Goal: Information Seeking & Learning: Learn about a topic

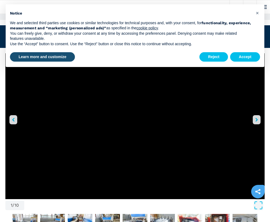
scroll to position [162, 0]
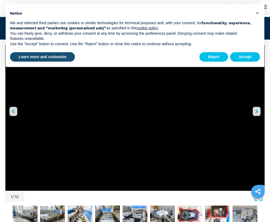
click at [256, 113] on icon "right-button" at bounding box center [256, 112] width 2 height 4
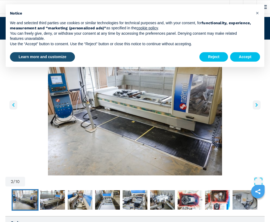
click at [255, 106] on button "right-button" at bounding box center [257, 104] width 8 height 9
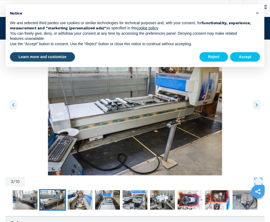
click at [256, 106] on icon "right-button" at bounding box center [256, 105] width 2 height 4
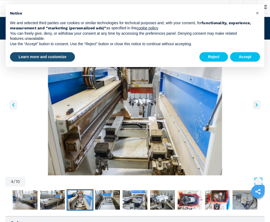
click at [257, 105] on icon "right-button" at bounding box center [256, 105] width 2 height 4
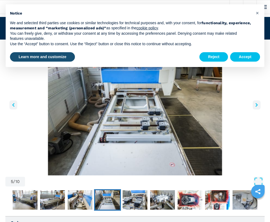
click at [257, 105] on icon "right-button" at bounding box center [256, 105] width 2 height 4
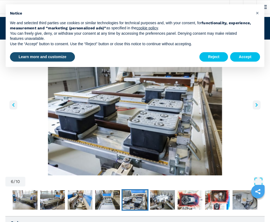
click at [257, 105] on icon "right-button" at bounding box center [256, 105] width 2 height 4
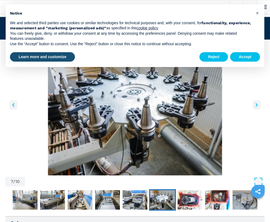
click at [257, 105] on icon "right-button" at bounding box center [256, 105] width 2 height 4
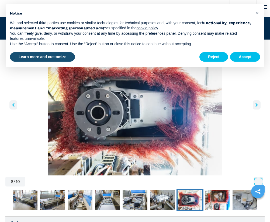
click at [257, 105] on icon "right-button" at bounding box center [256, 105] width 2 height 4
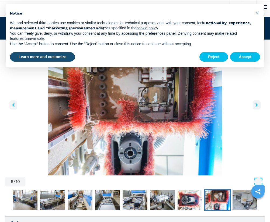
click at [257, 105] on icon "right-button" at bounding box center [256, 105] width 2 height 4
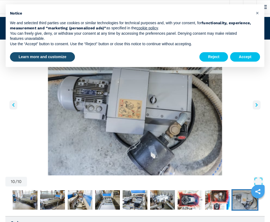
click at [257, 105] on icon "right-button" at bounding box center [256, 105] width 2 height 4
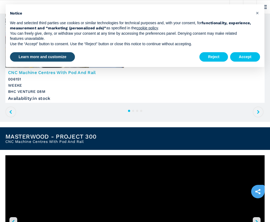
scroll to position [27, 0]
